Goal: Find specific page/section: Find specific page/section

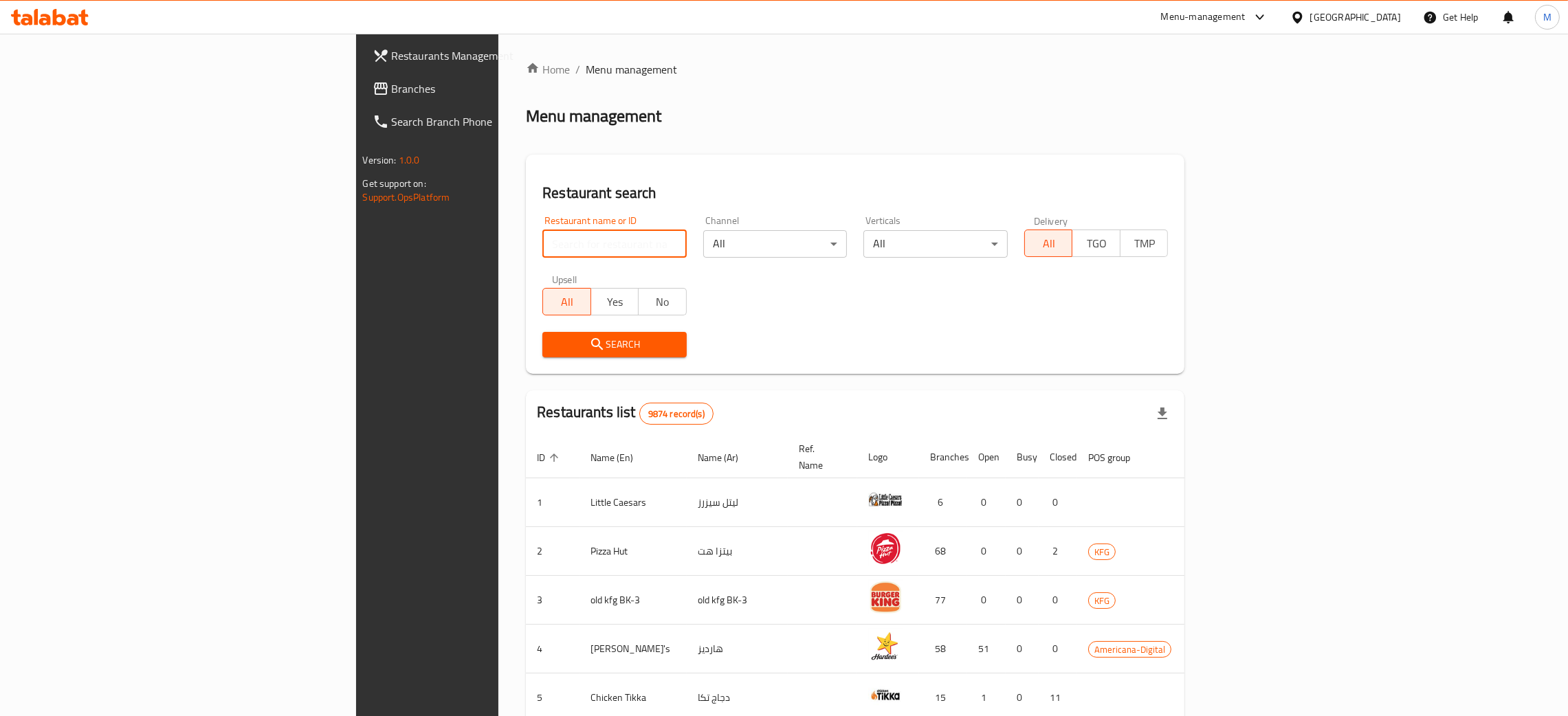
drag, startPoint x: 0, startPoint y: 0, endPoint x: 514, endPoint y: 257, distance: 574.7
click at [543, 257] on input "search" at bounding box center [615, 244] width 144 height 28
type input "f"
type input "t"
click button "Search" at bounding box center [615, 345] width 144 height 25
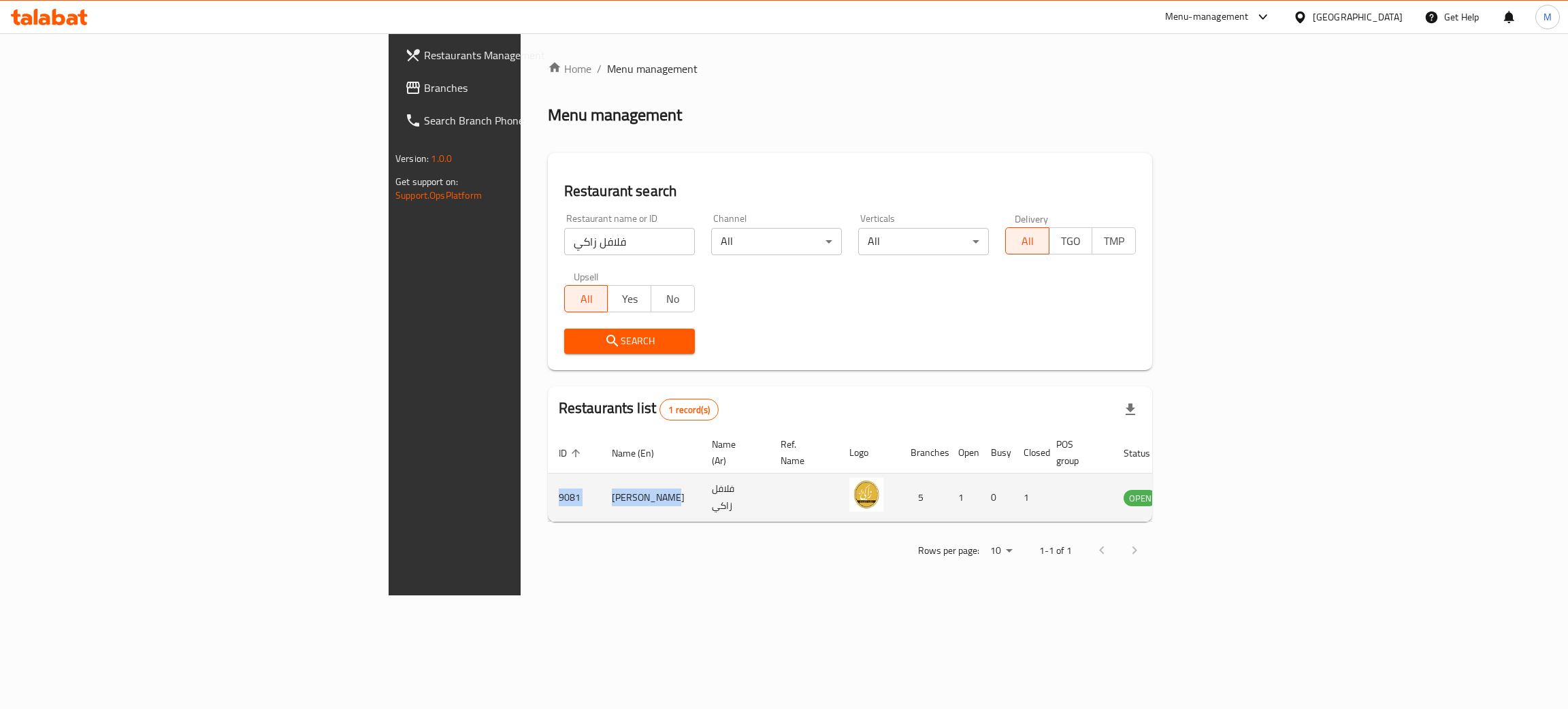
drag, startPoint x: 398, startPoint y: 482, endPoint x: 296, endPoint y: 477, distance: 102.1
click at [548, 477] on tr "9081 Falafel Zaki فلافل زاكي 5 1 0 1 OPEN" at bounding box center [889, 498] width 683 height 48
copy tr "9081 [PERSON_NAME]"
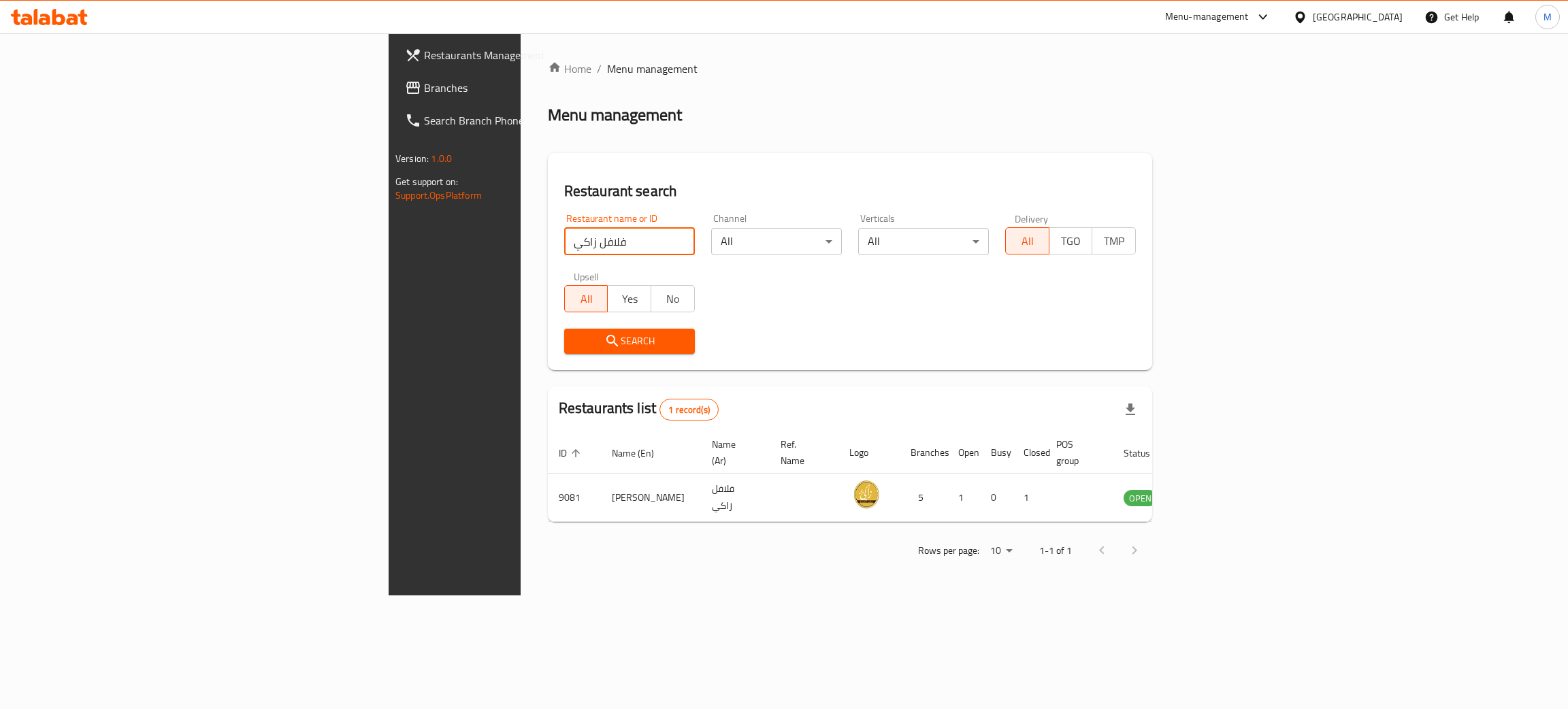
click at [564, 243] on input "فلافل زاكي" at bounding box center [629, 242] width 130 height 27
type input "t"
type input "g"
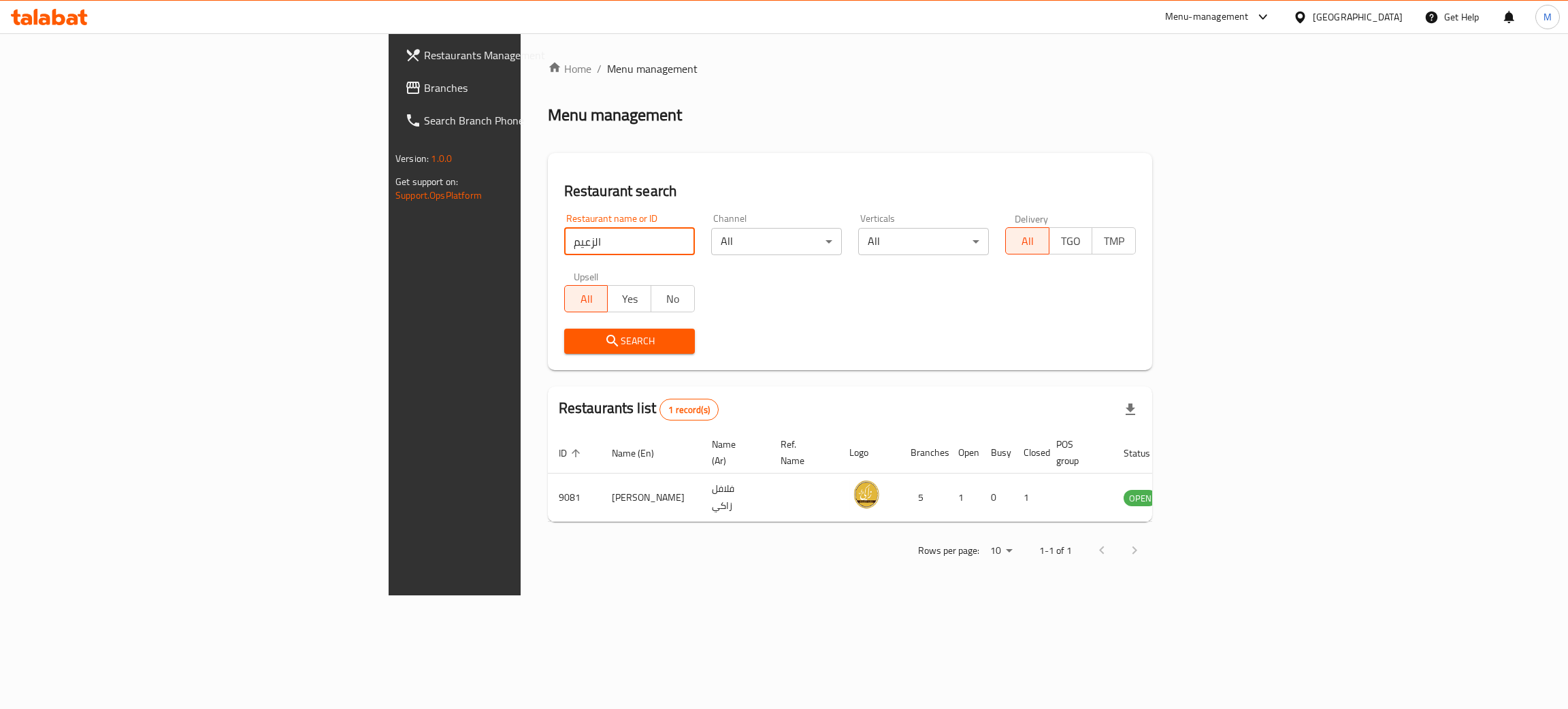
type input "الزعيم"
click button "Search" at bounding box center [629, 341] width 130 height 25
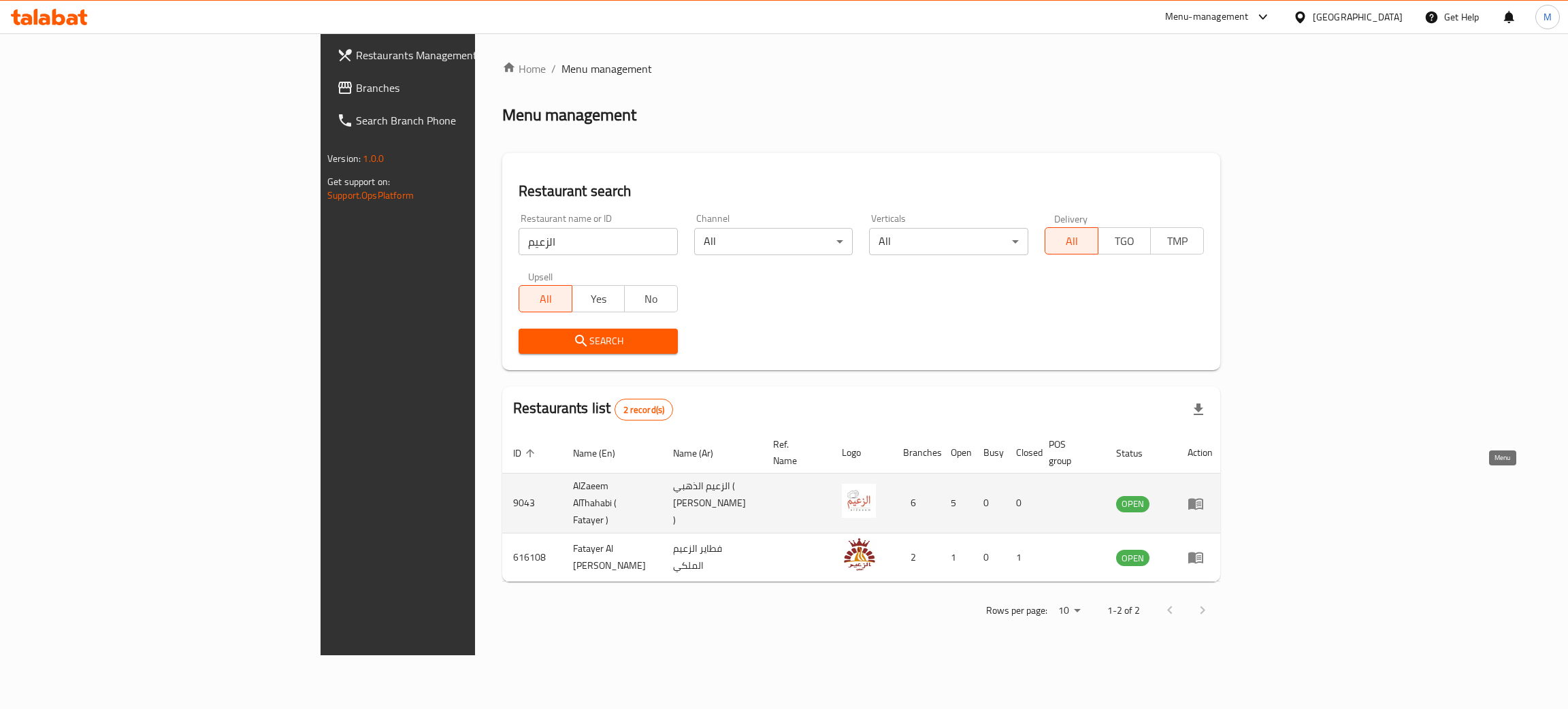
click at [1203, 498] on icon "enhanced table" at bounding box center [1195, 504] width 15 height 12
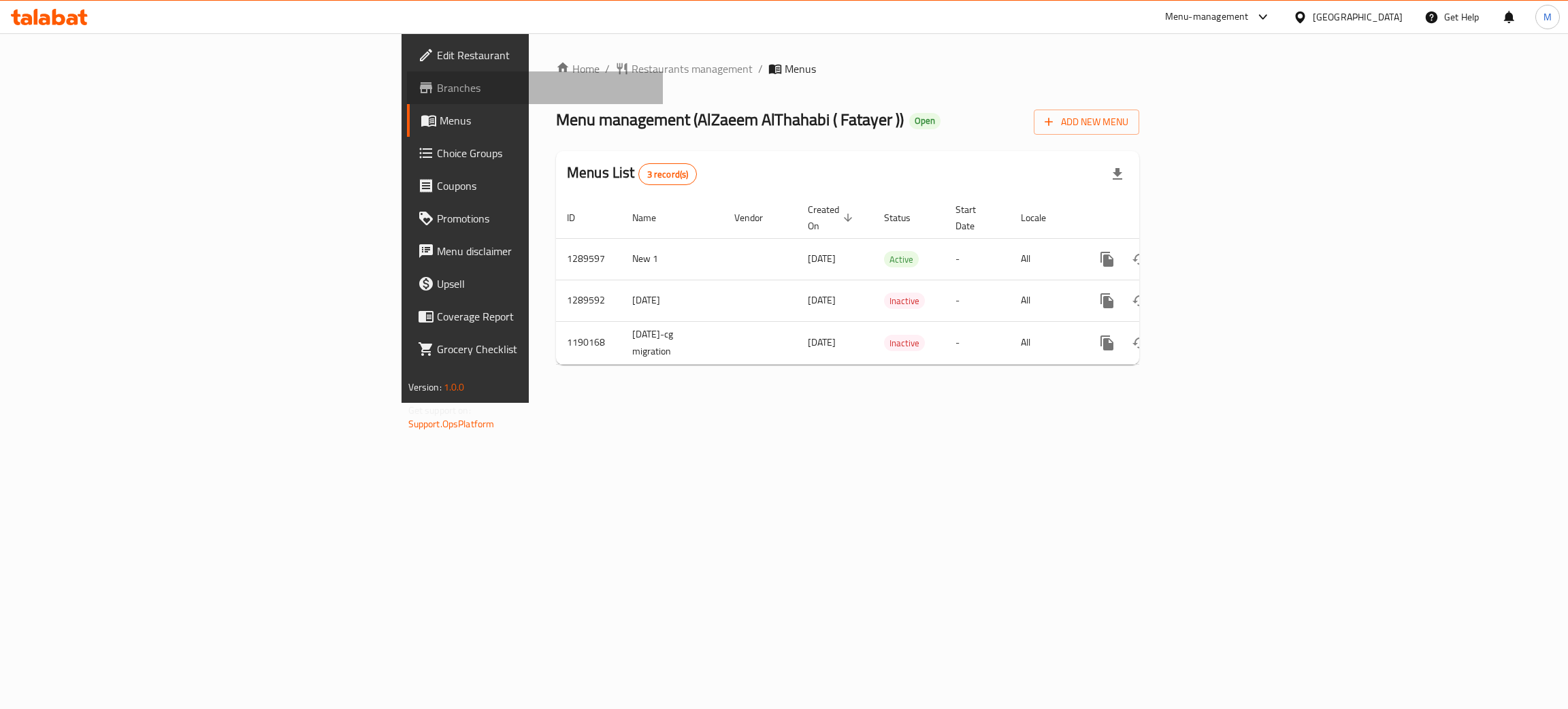
click at [437, 86] on span "Branches" at bounding box center [545, 88] width 216 height 17
